Goal: Task Accomplishment & Management: Use online tool/utility

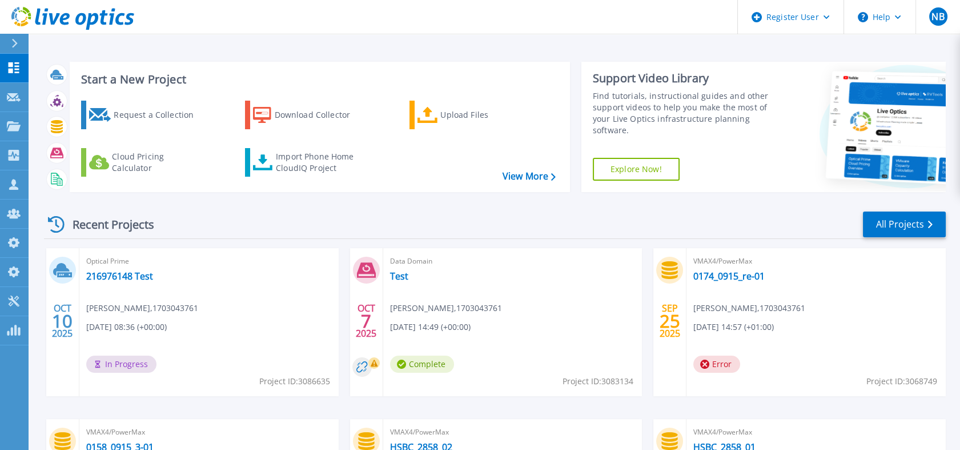
drag, startPoint x: 0, startPoint y: 0, endPoint x: 105, endPoint y: 12, distance: 105.2
click at [105, 12] on icon at bounding box center [104, 17] width 8 height 15
click at [423, 121] on icon at bounding box center [428, 115] width 21 height 17
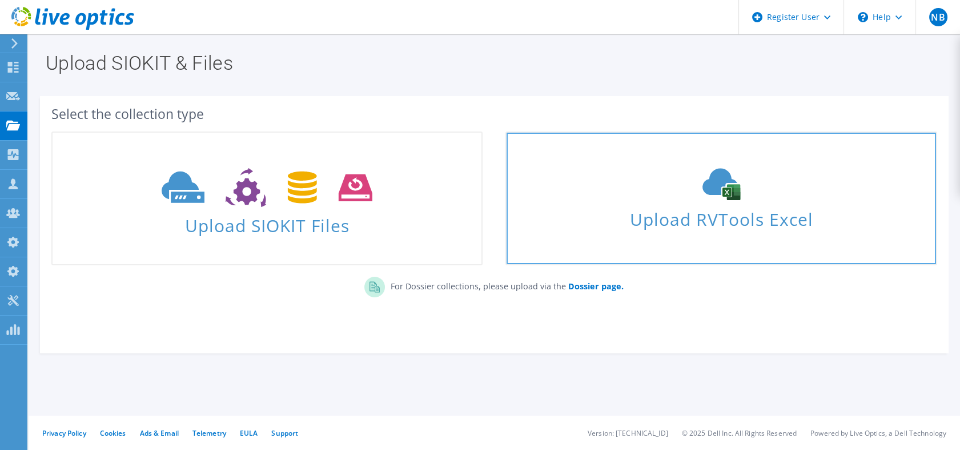
click at [610, 188] on div "Upload RVTools Excel" at bounding box center [721, 198] width 429 height 61
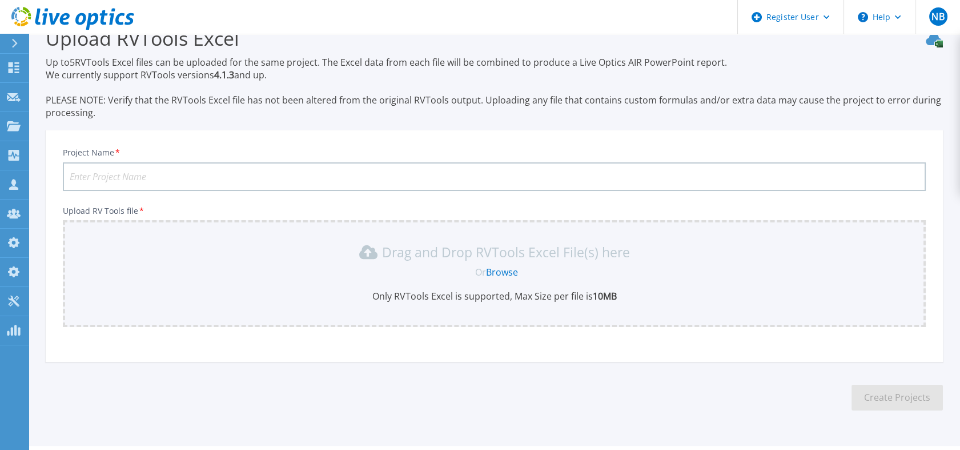
scroll to position [55, 0]
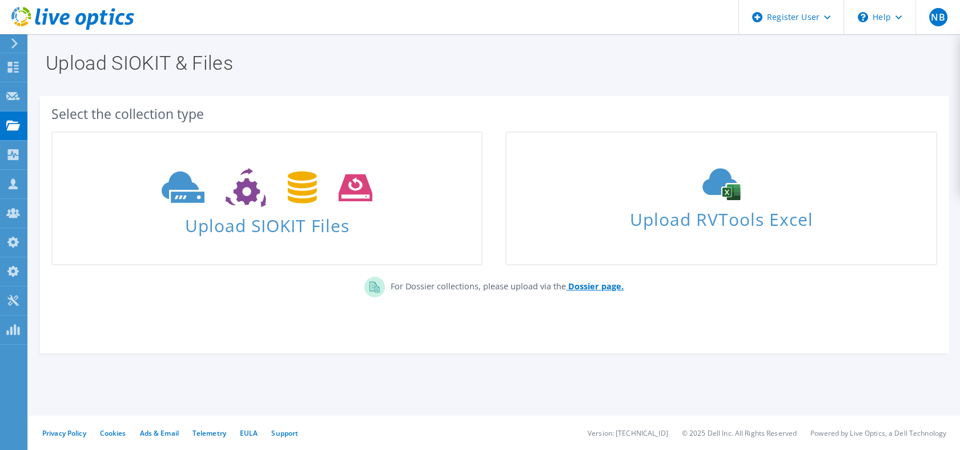
click at [585, 287] on b "Dossier page." at bounding box center [595, 286] width 55 height 11
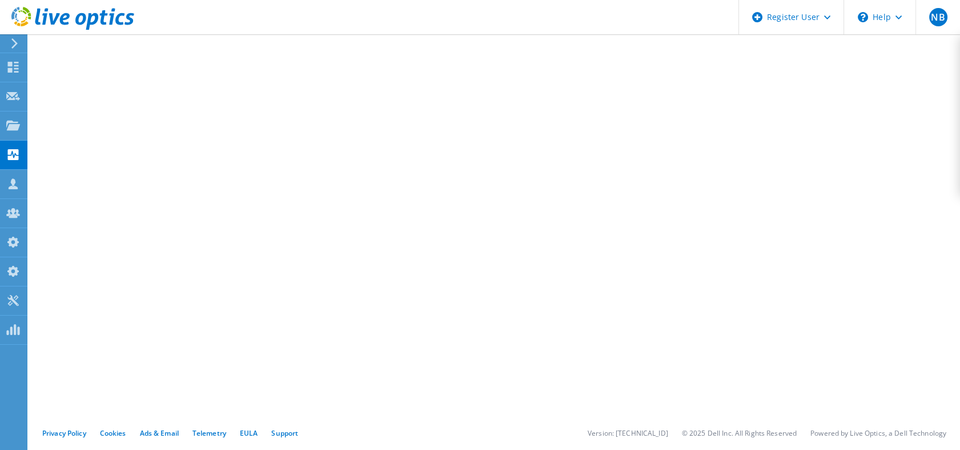
click at [98, 17] on icon at bounding box center [72, 18] width 123 height 23
